Goal: Information Seeking & Learning: Learn about a topic

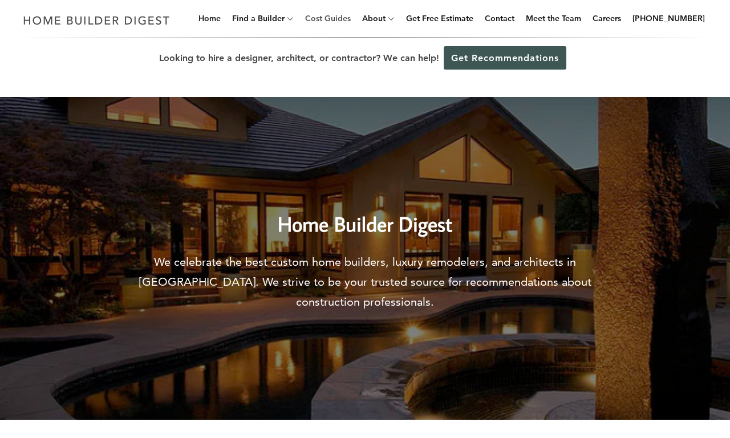
click at [346, 18] on link "Cost Guides" at bounding box center [328, 18] width 55 height 37
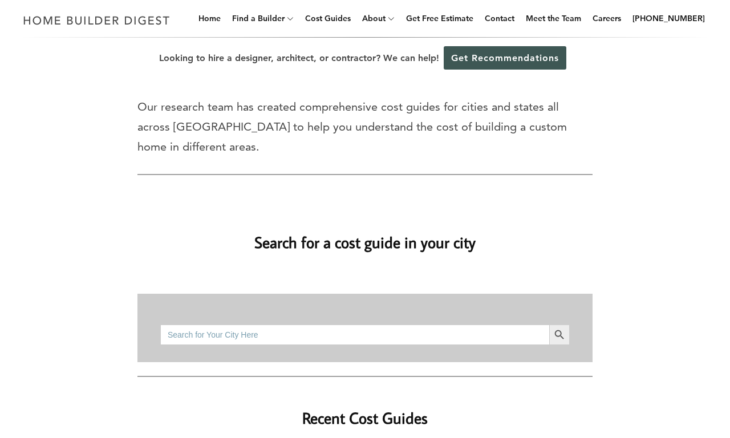
click at [355, 334] on input "Search for:" at bounding box center [354, 335] width 389 height 21
type input "bathroom remodel cost"
click at [549, 325] on button "Search Button" at bounding box center [559, 335] width 21 height 21
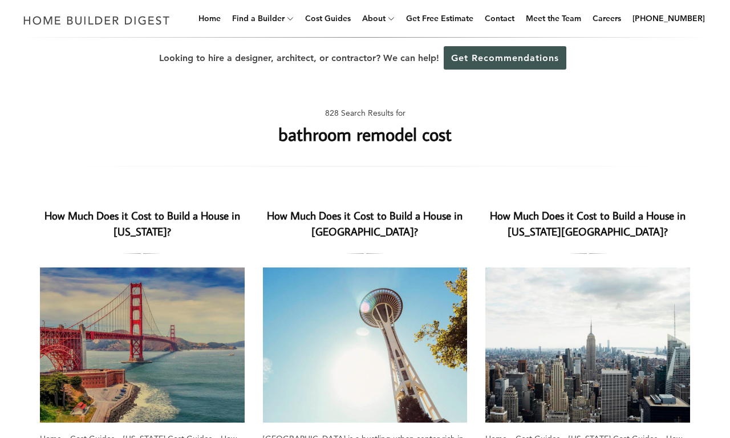
scroll to position [410, 0]
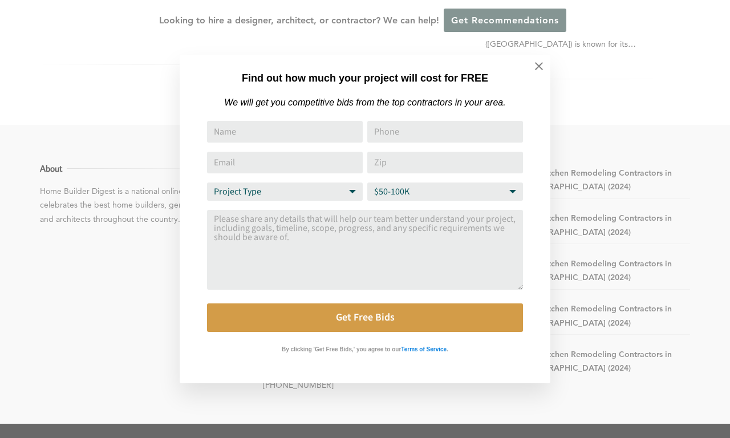
click at [369, 136] on input "Phone" at bounding box center [445, 132] width 156 height 22
type input "bathroom remodel cost"
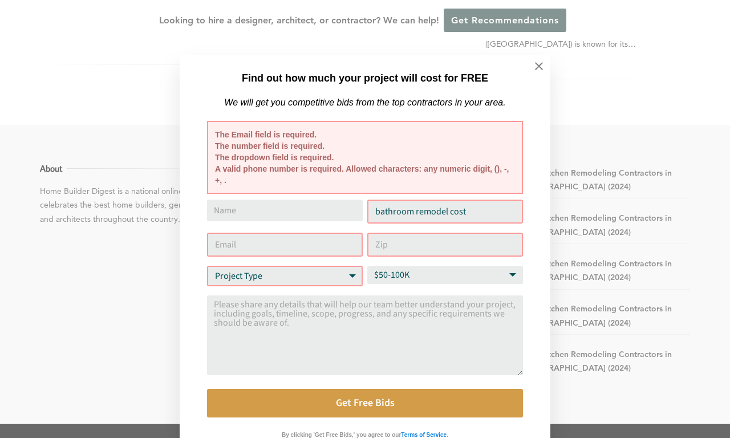
scroll to position [31, 0]
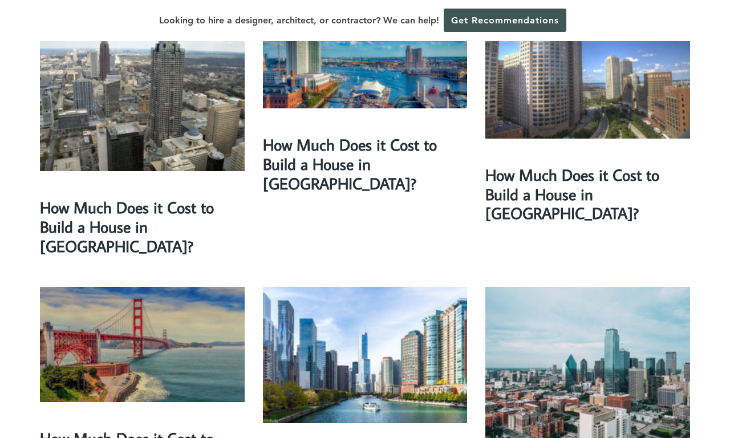
scroll to position [819, 0]
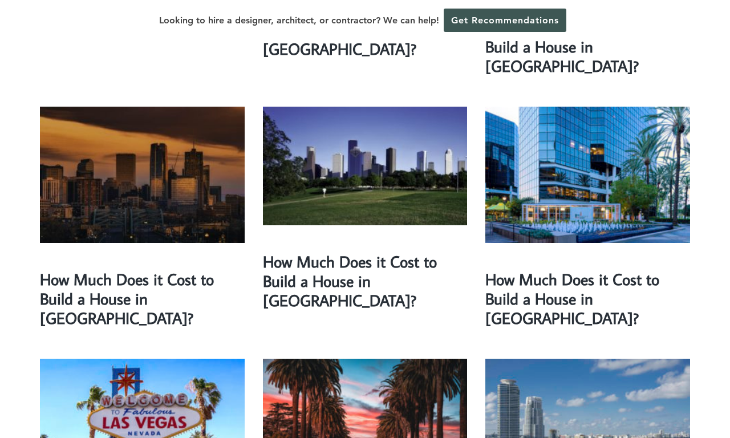
click at [588, 370] on img at bounding box center [587, 427] width 205 height 136
click at [485, 359] on link at bounding box center [587, 427] width 205 height 136
